Goal: Navigation & Orientation: Understand site structure

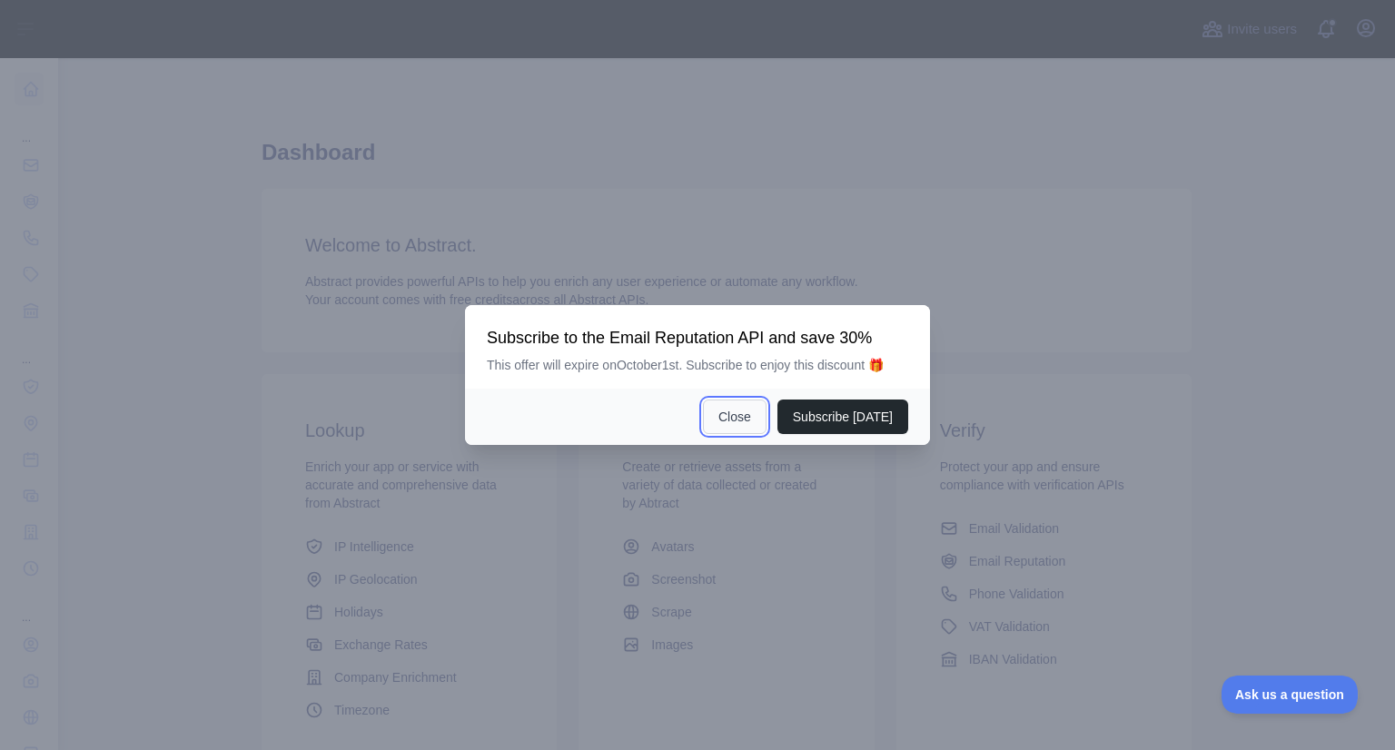
click at [750, 415] on button "Close" at bounding box center [735, 417] width 64 height 35
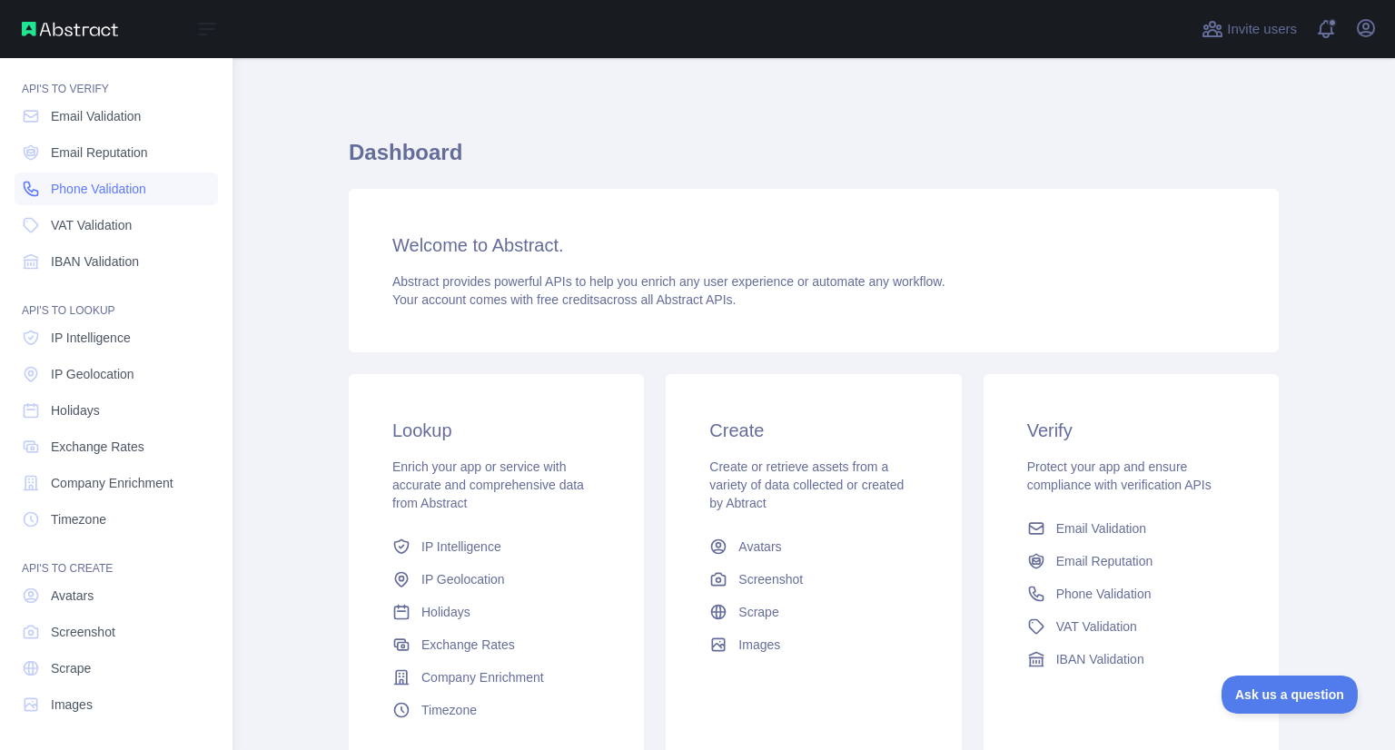
click at [58, 191] on span "Phone Validation" at bounding box center [98, 189] width 95 height 18
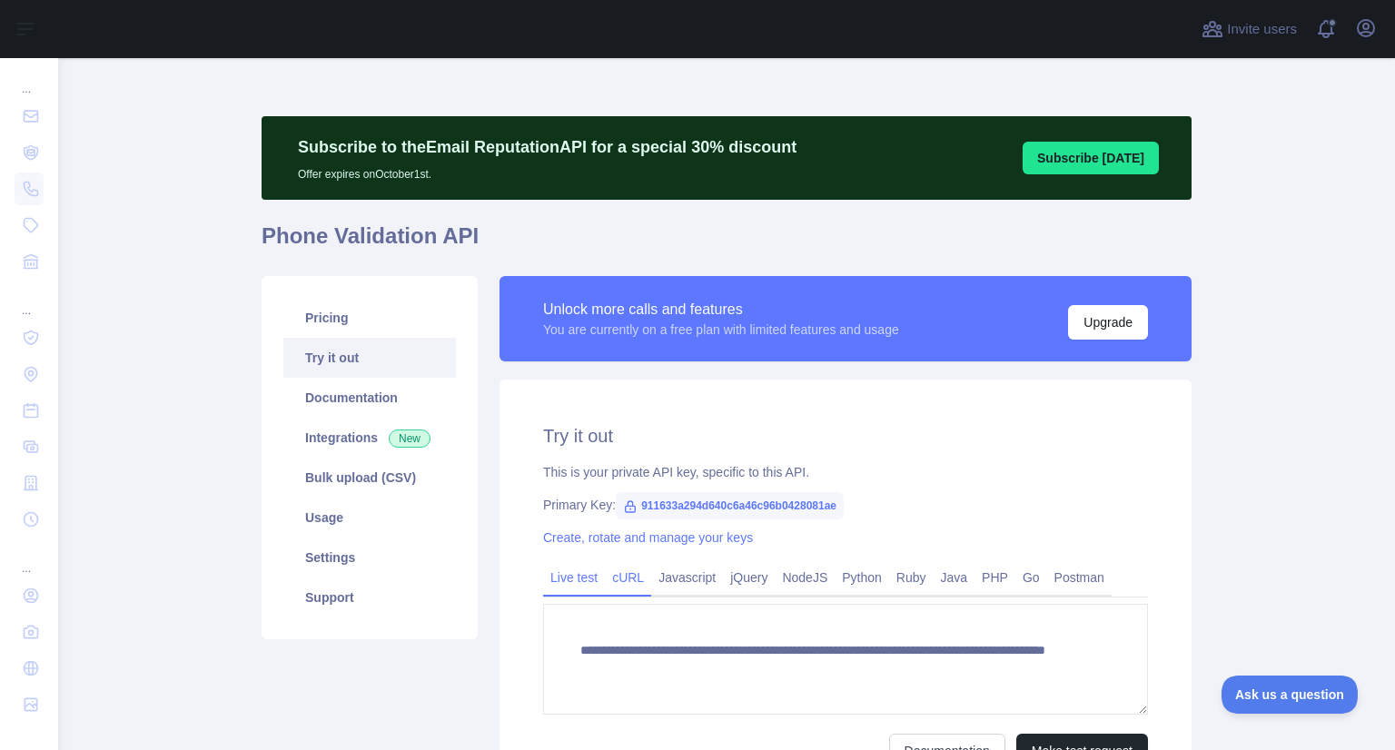
click at [622, 566] on link "cURL" at bounding box center [628, 577] width 46 height 29
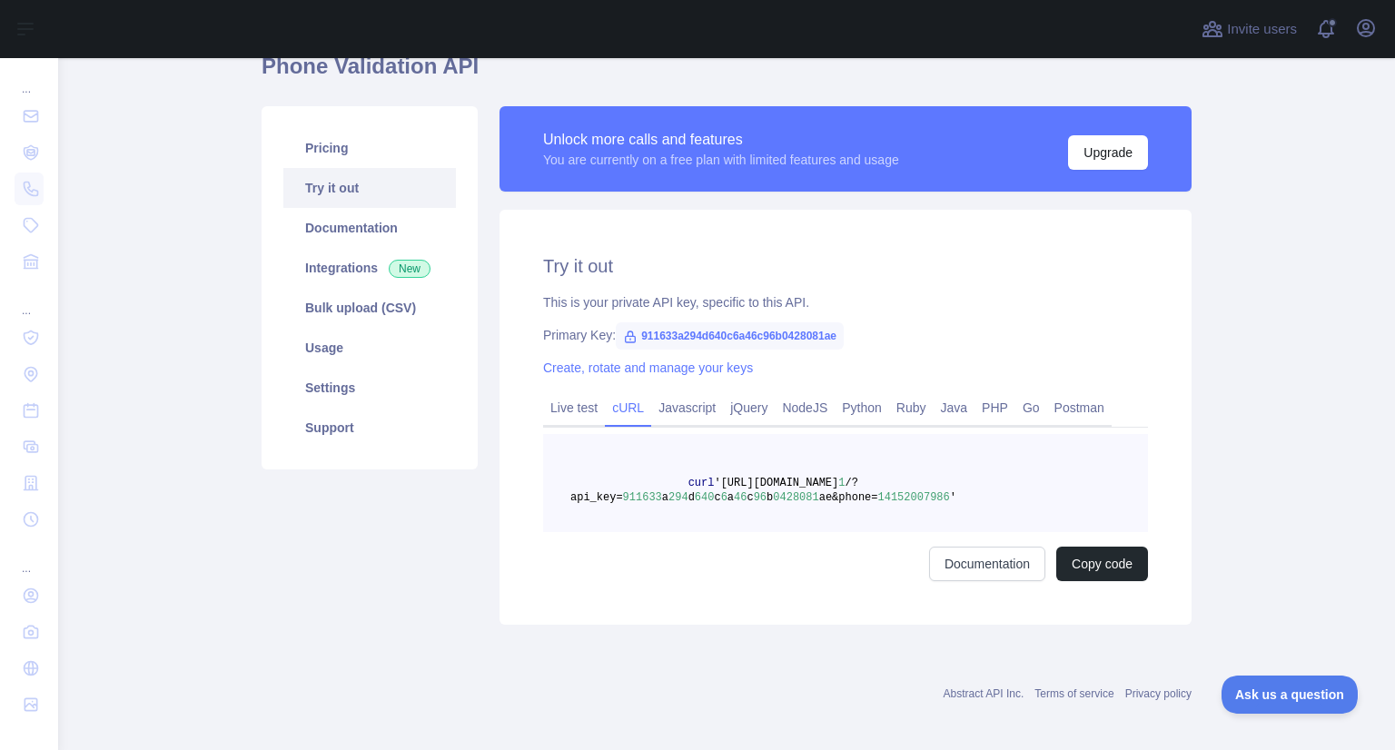
scroll to position [179, 0]
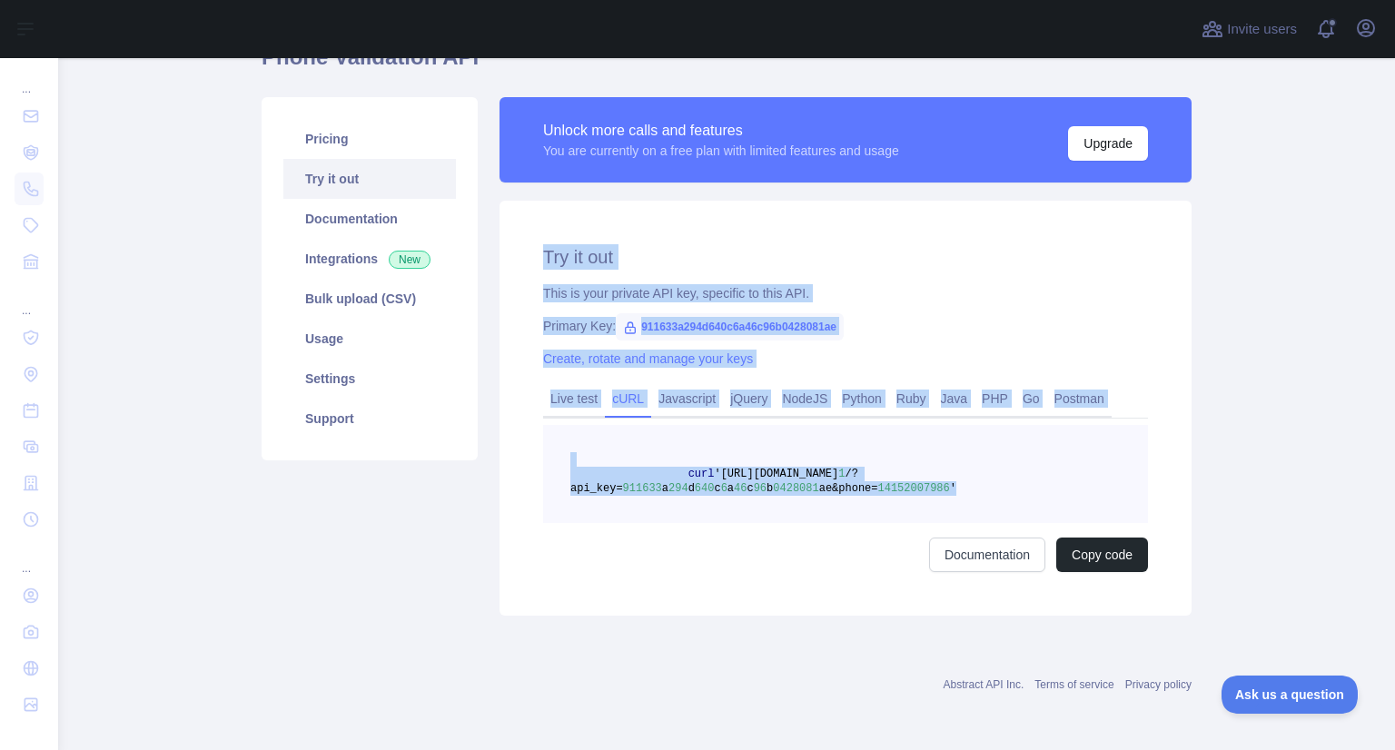
drag, startPoint x: 999, startPoint y: 500, endPoint x: 527, endPoint y: 255, distance: 531.9
click at [527, 255] on div "Try it out This is your private API key, specific to this API. Primary Key: 911…" at bounding box center [846, 408] width 692 height 415
copy div "Try it out This is your private API key, specific to this API. Primary Key: 911…"
click at [848, 342] on div "Try it out This is your private API key, specific to this API. Primary Key: 911…" at bounding box center [846, 408] width 692 height 415
click at [938, 332] on div "Primary Key: 911633a294d640c6a46c96b0428081ae" at bounding box center [845, 326] width 605 height 18
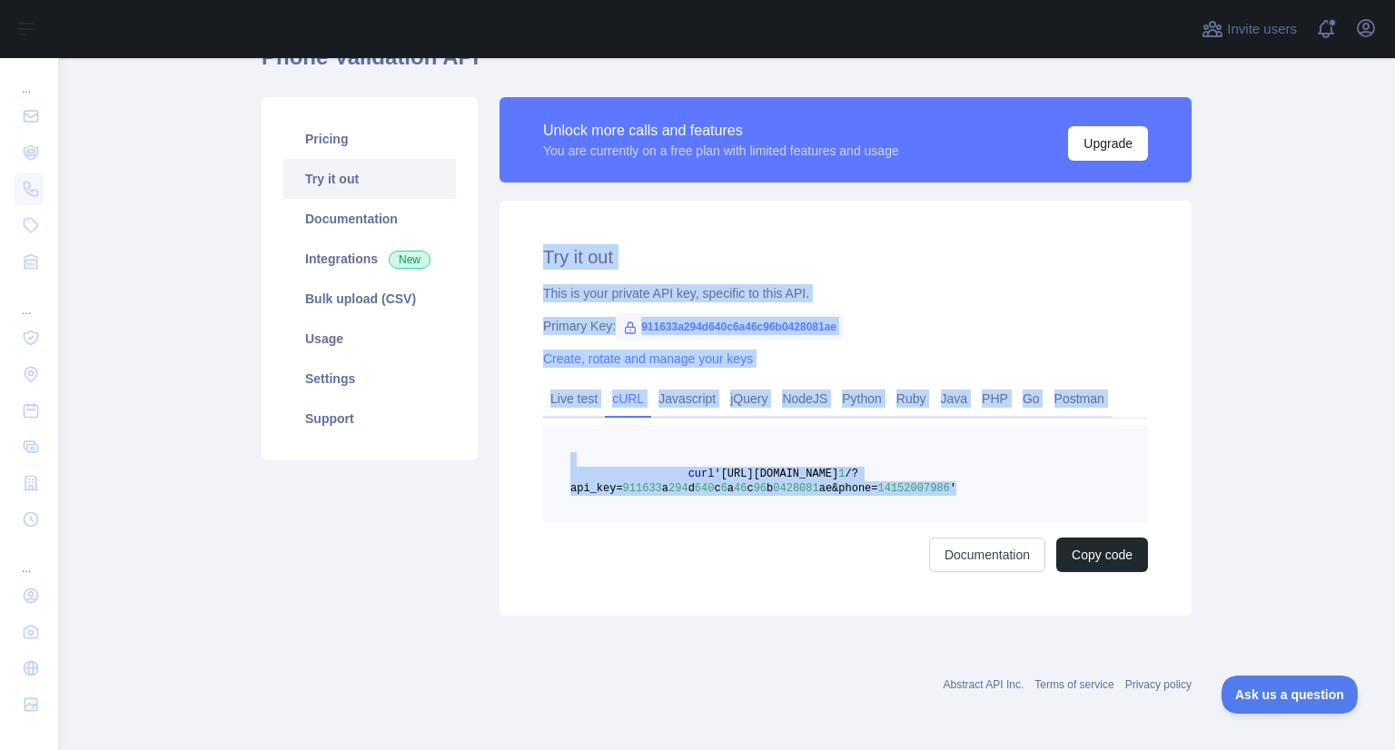
click at [845, 303] on div "Try it out This is your private API key, specific to this API. Primary Key: 911…" at bounding box center [846, 408] width 692 height 415
click at [1235, 313] on main "Subscribe to the Email Reputation API for a special 30 % discount Offer expires…" at bounding box center [726, 404] width 1337 height 692
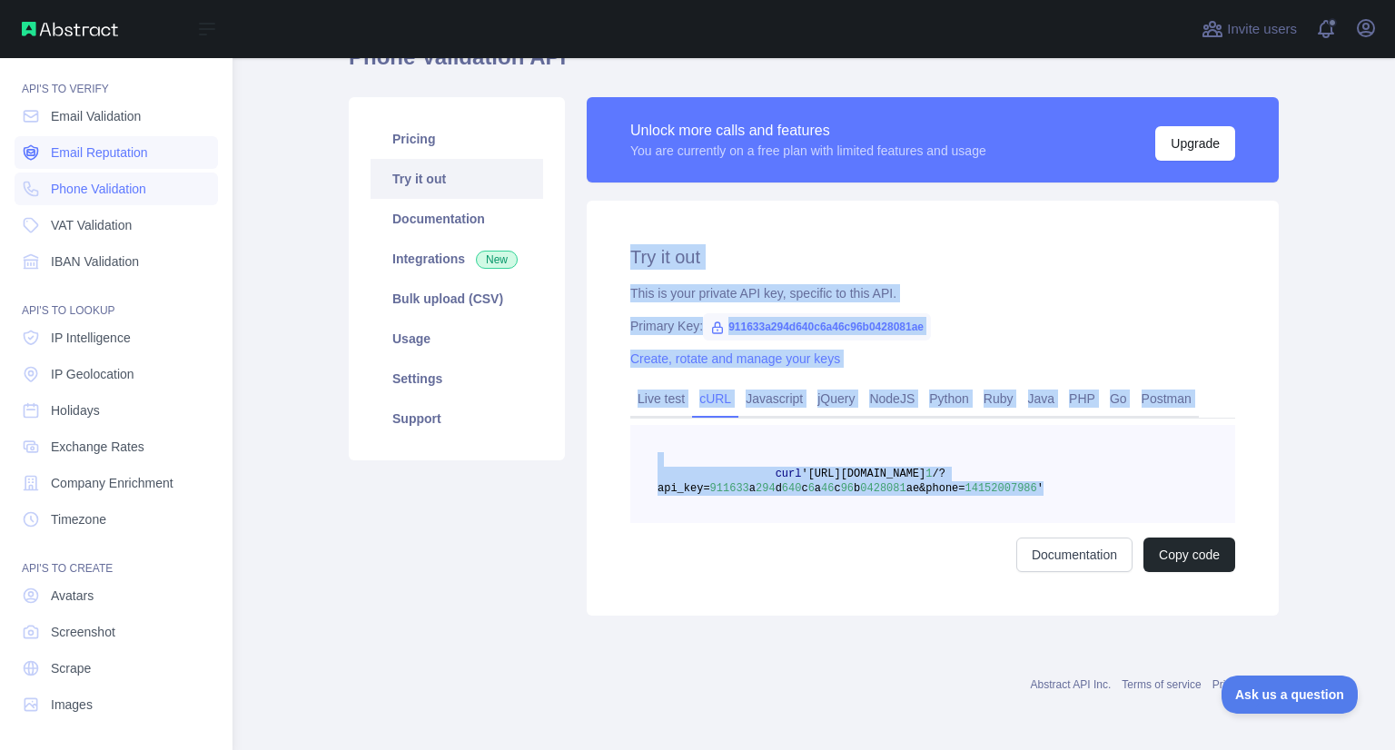
click at [84, 154] on span "Email Reputation" at bounding box center [99, 153] width 97 height 18
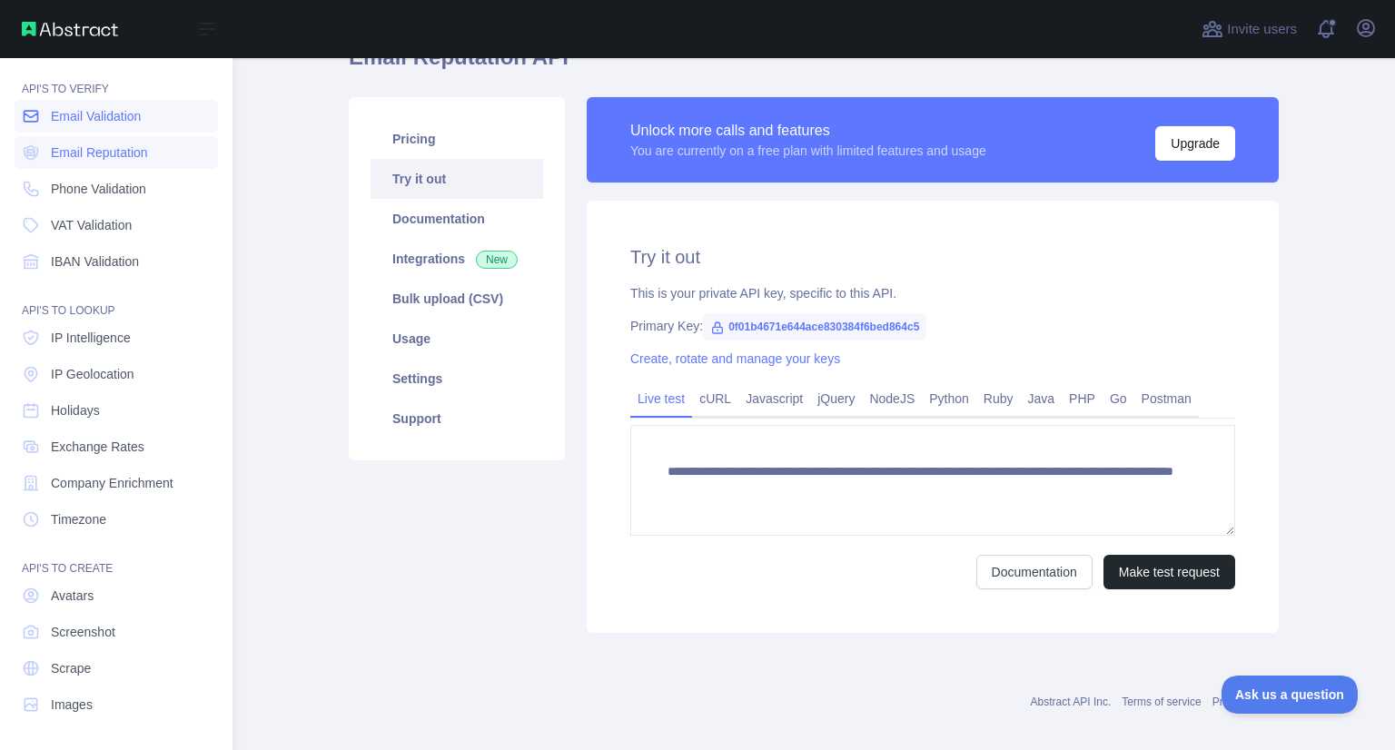
click at [85, 123] on span "Email Validation" at bounding box center [96, 116] width 90 height 18
click at [98, 146] on span "Email Reputation" at bounding box center [99, 153] width 97 height 18
click at [102, 184] on span "Phone Validation" at bounding box center [98, 189] width 95 height 18
click at [104, 230] on span "VAT Validation" at bounding box center [91, 225] width 81 height 18
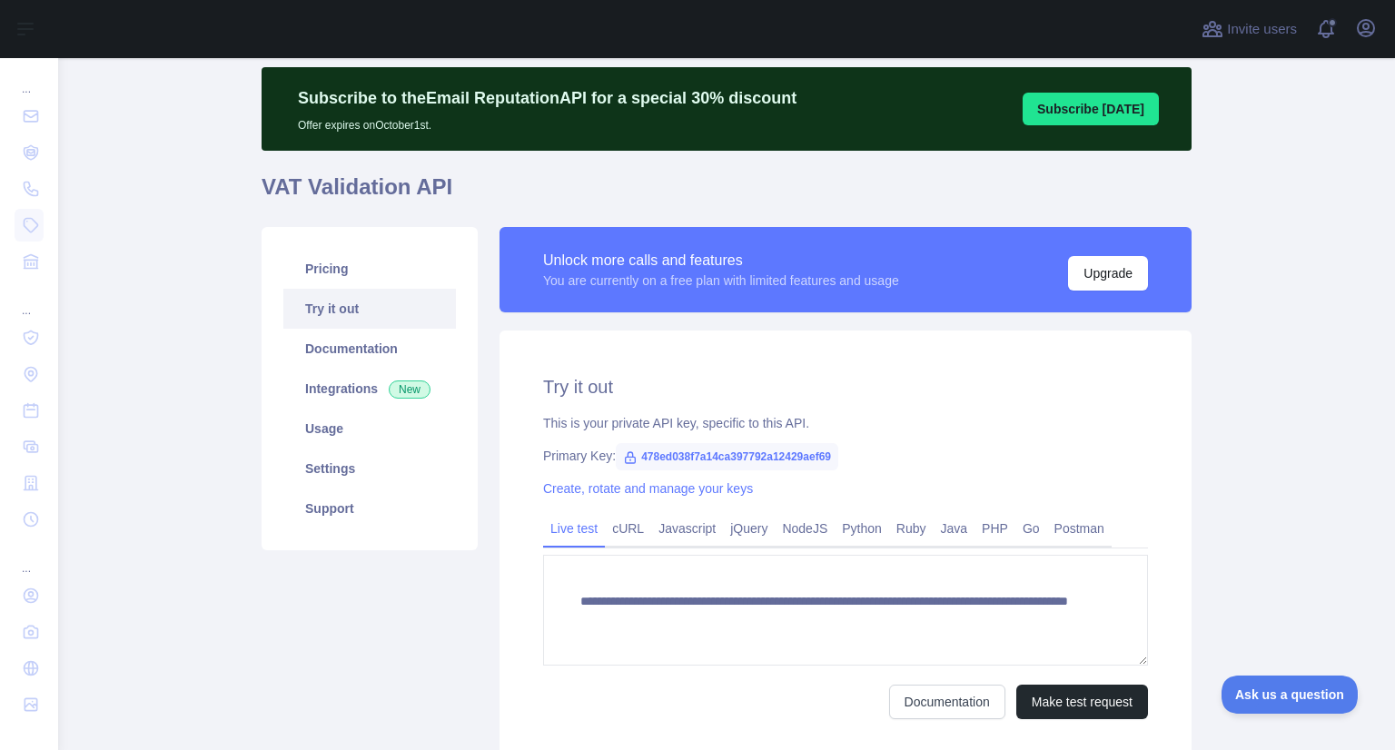
scroll to position [182, 0]
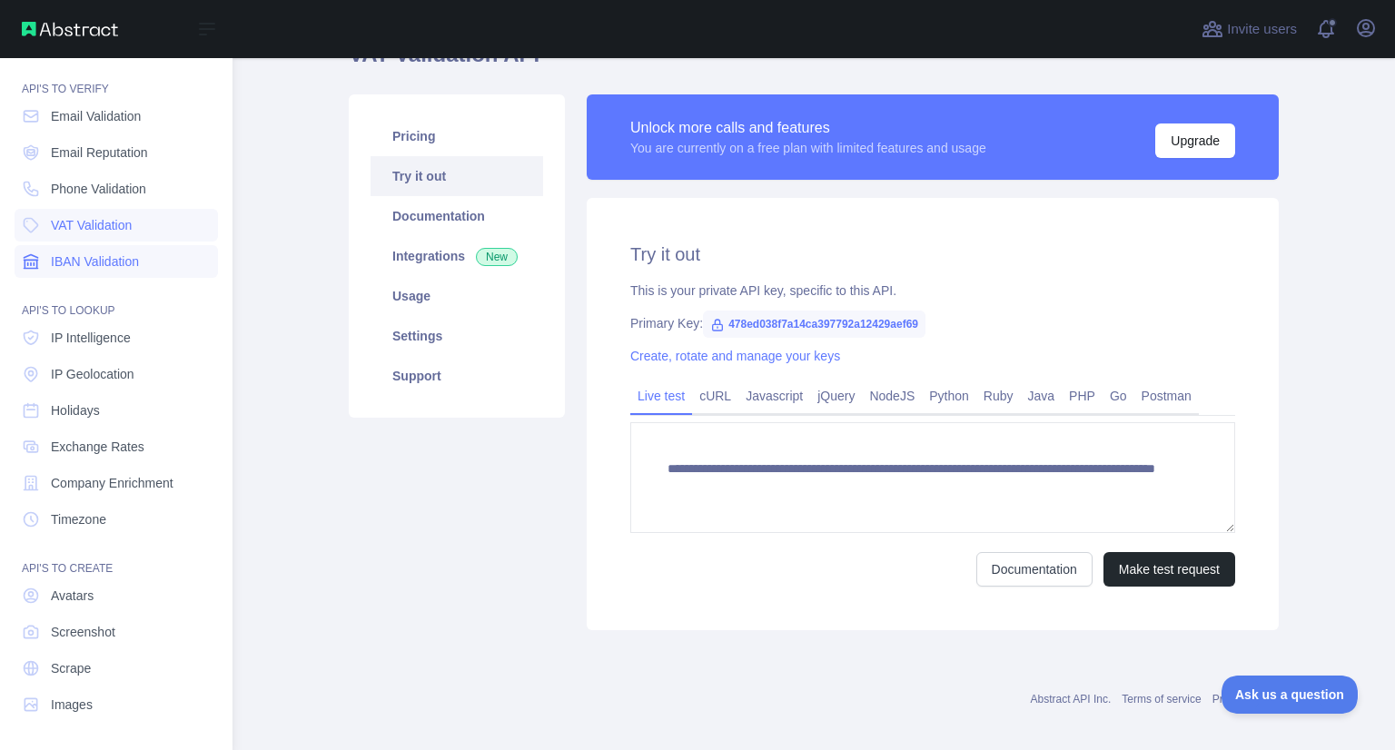
click at [38, 267] on icon at bounding box center [31, 262] width 18 height 18
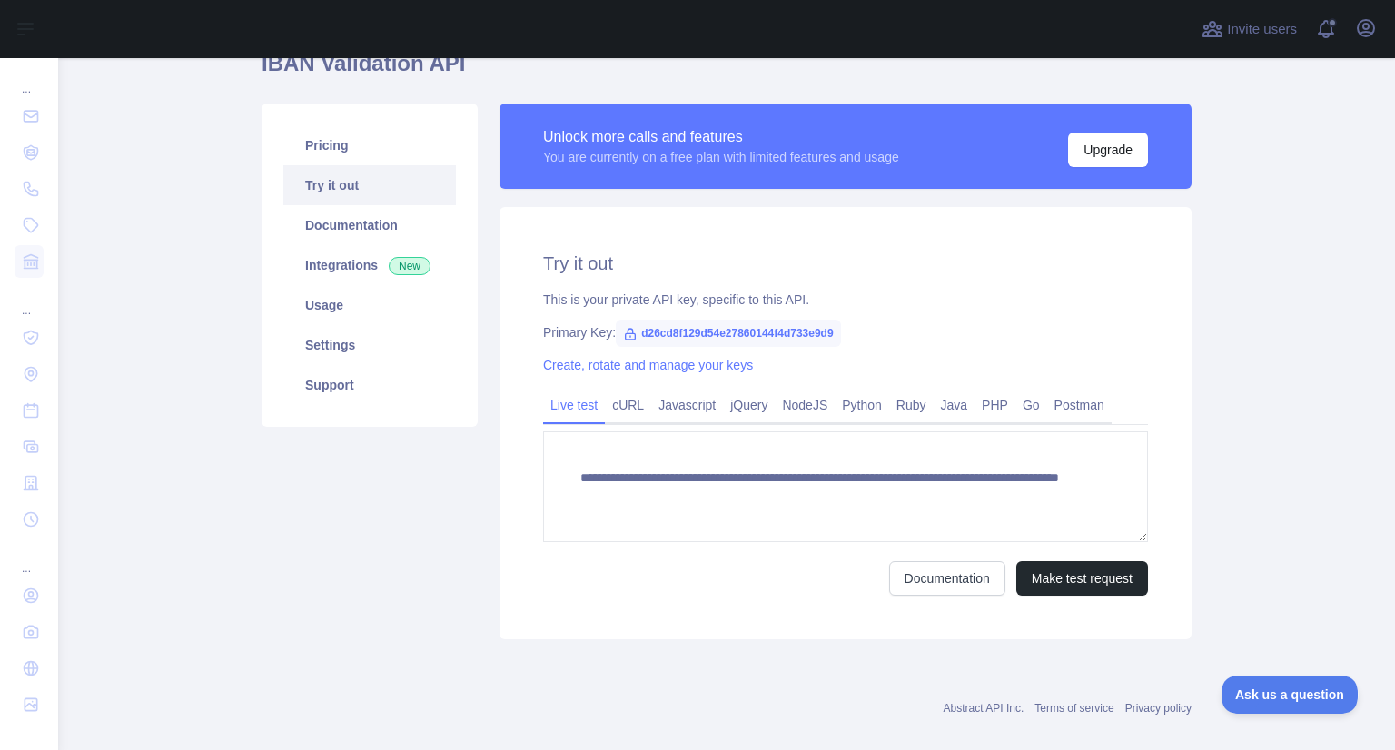
scroll to position [182, 0]
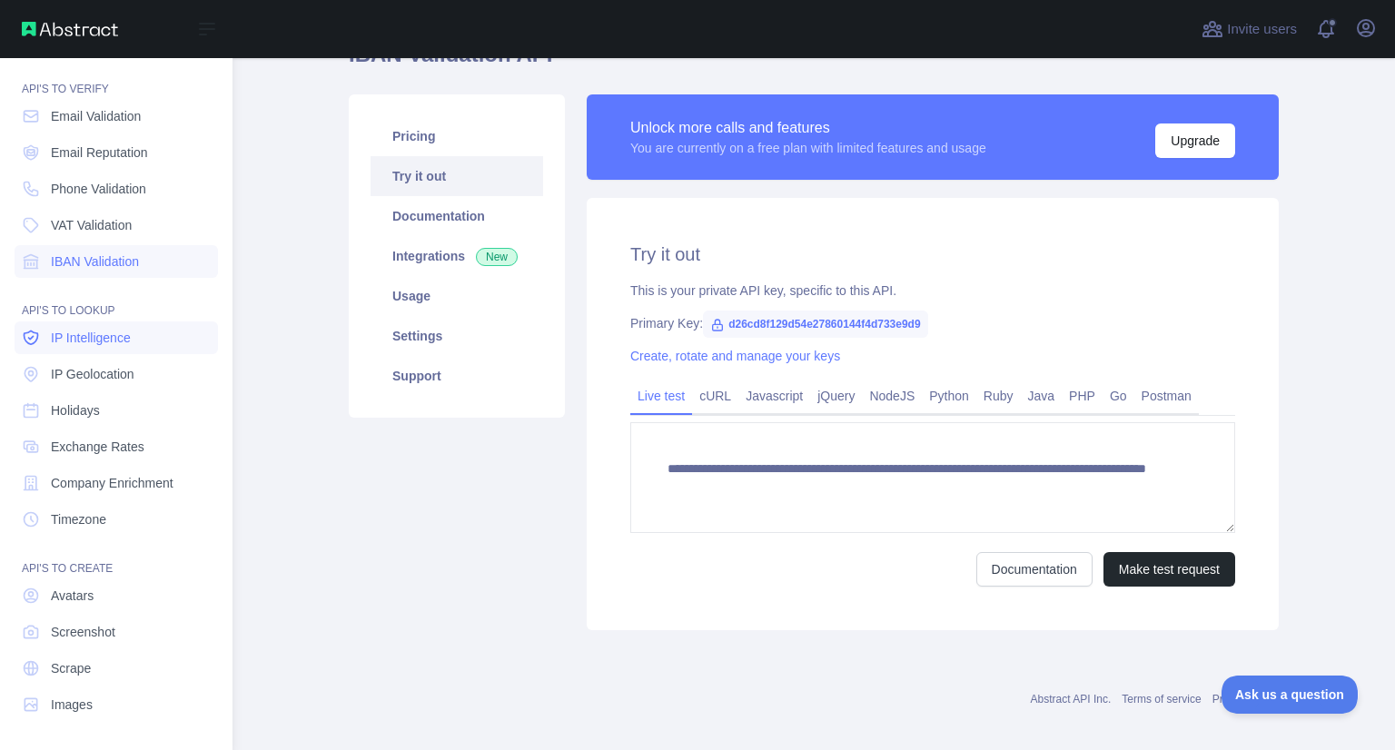
click at [35, 339] on icon at bounding box center [31, 338] width 18 height 18
